Goal: Transaction & Acquisition: Purchase product/service

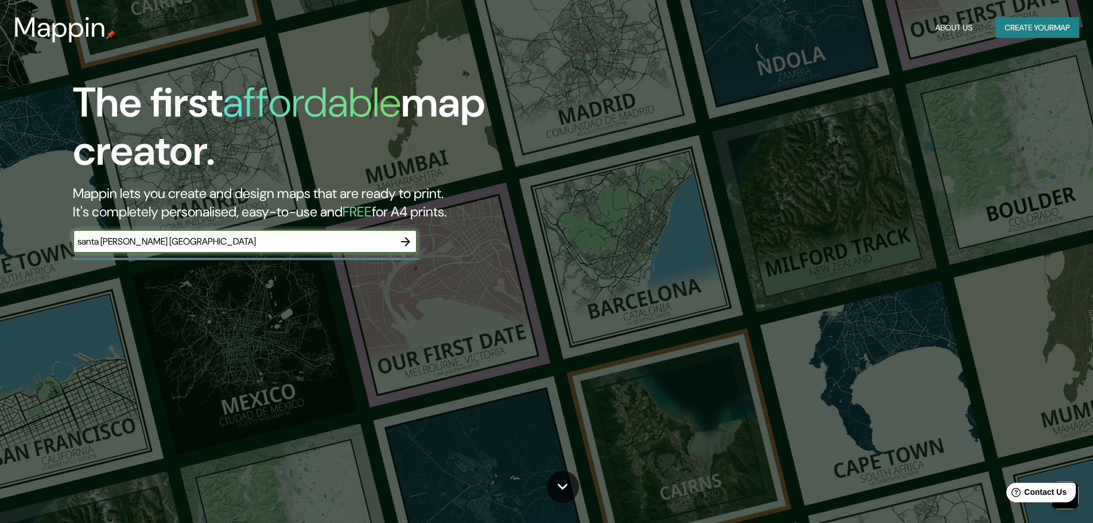
type input "santa [PERSON_NAME] [GEOGRAPHIC_DATA]"
click at [410, 237] on icon "button" at bounding box center [406, 242] width 14 height 14
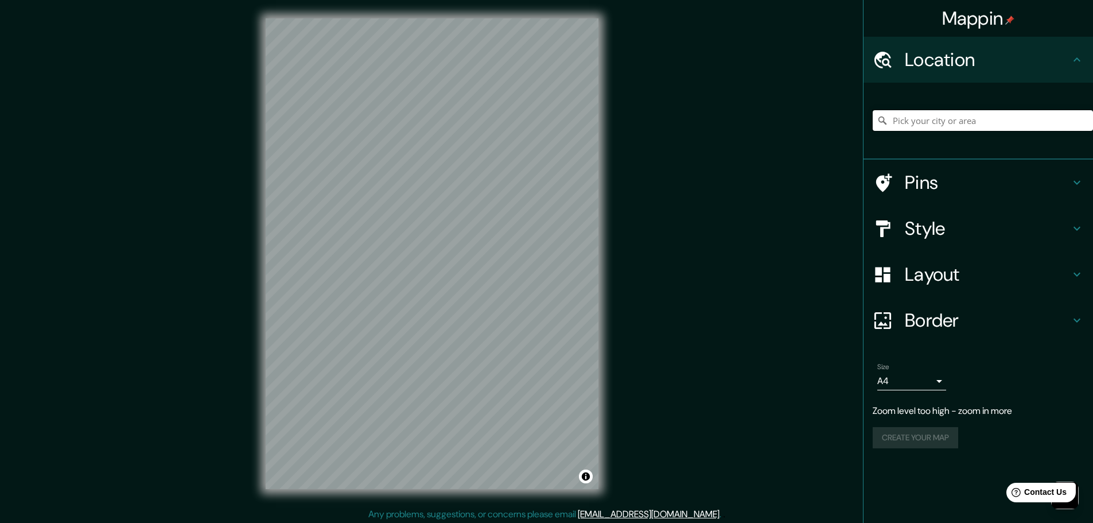
click at [960, 124] on input "Pick your city or area" at bounding box center [982, 120] width 220 height 21
click at [962, 116] on input "[GEOGRAPHIC_DATA]" at bounding box center [982, 120] width 220 height 21
click at [890, 123] on input "[GEOGRAPHIC_DATA]" at bounding box center [982, 120] width 220 height 21
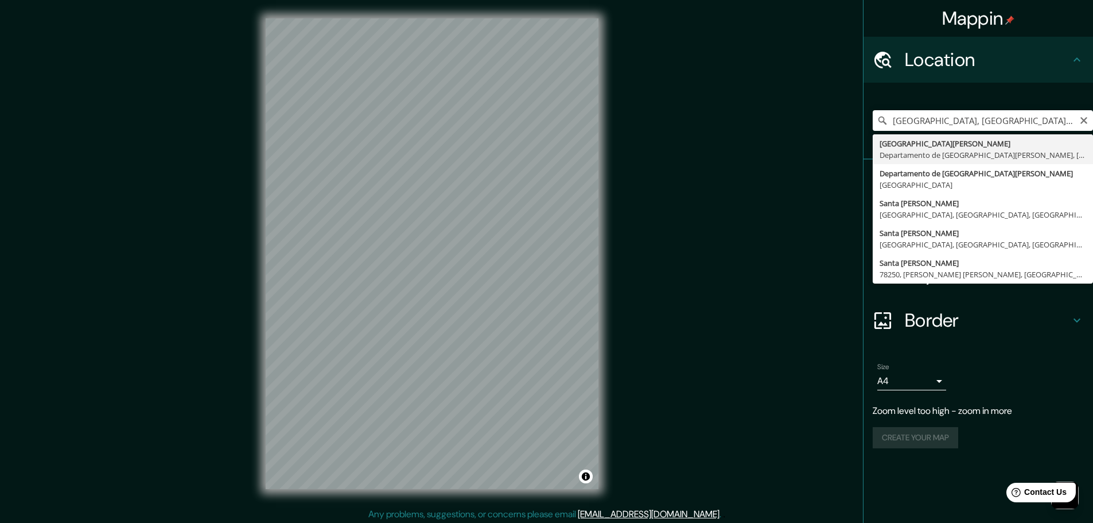
type input "Santa Cruz de la Sierra, Departamento de Santa Cruz, Bolivia"
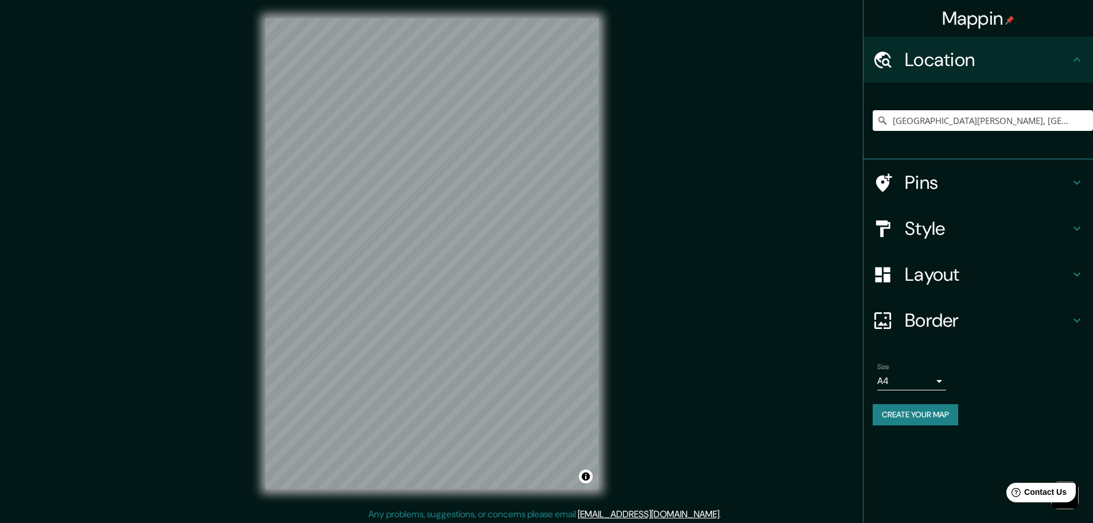
click at [938, 380] on body "Mappin Location Santa Cruz de la Sierra, Departamento de Santa Cruz, Bolivia Pi…" at bounding box center [546, 261] width 1093 height 523
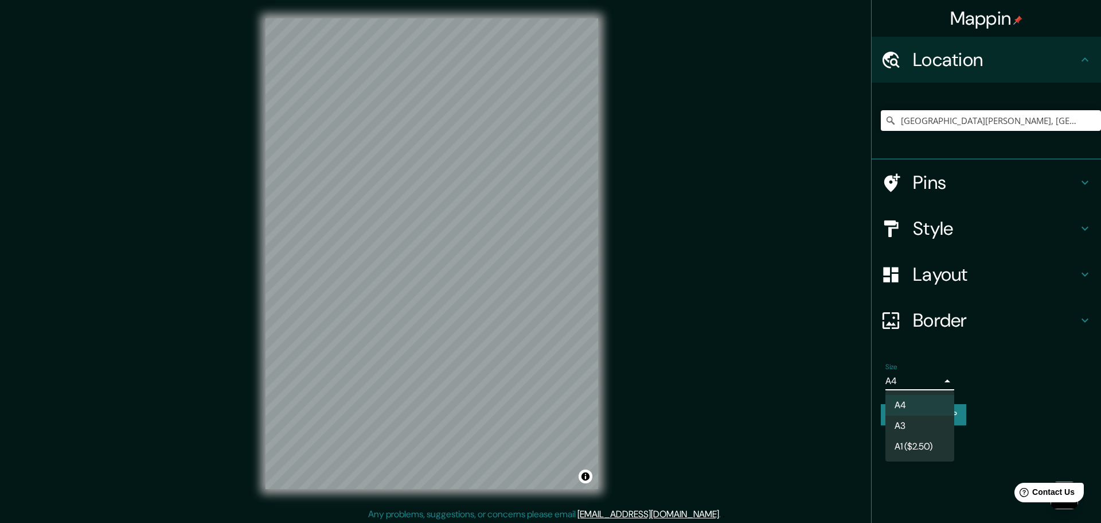
click at [914, 424] on li "A3" at bounding box center [920, 425] width 69 height 21
type input "a4"
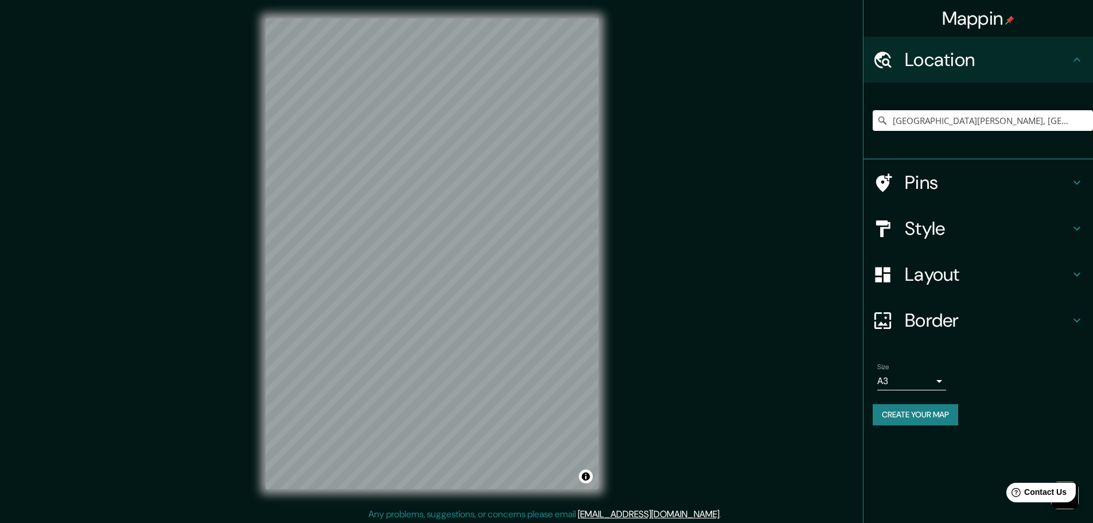
click at [948, 414] on button "Create your map" at bounding box center [914, 414] width 85 height 21
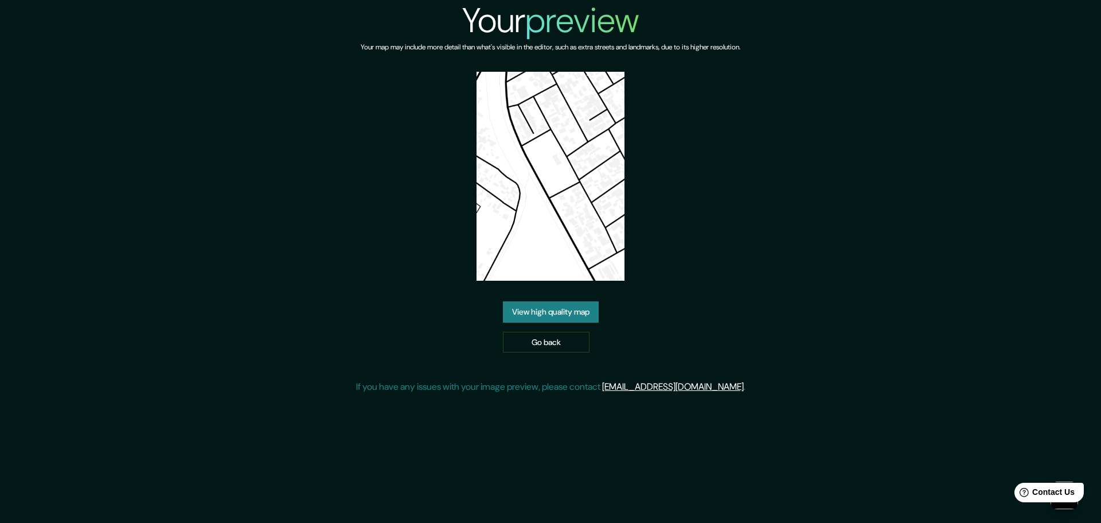
click at [580, 311] on link "View high quality map" at bounding box center [551, 311] width 96 height 21
